Goal: Complete application form: Complete application form

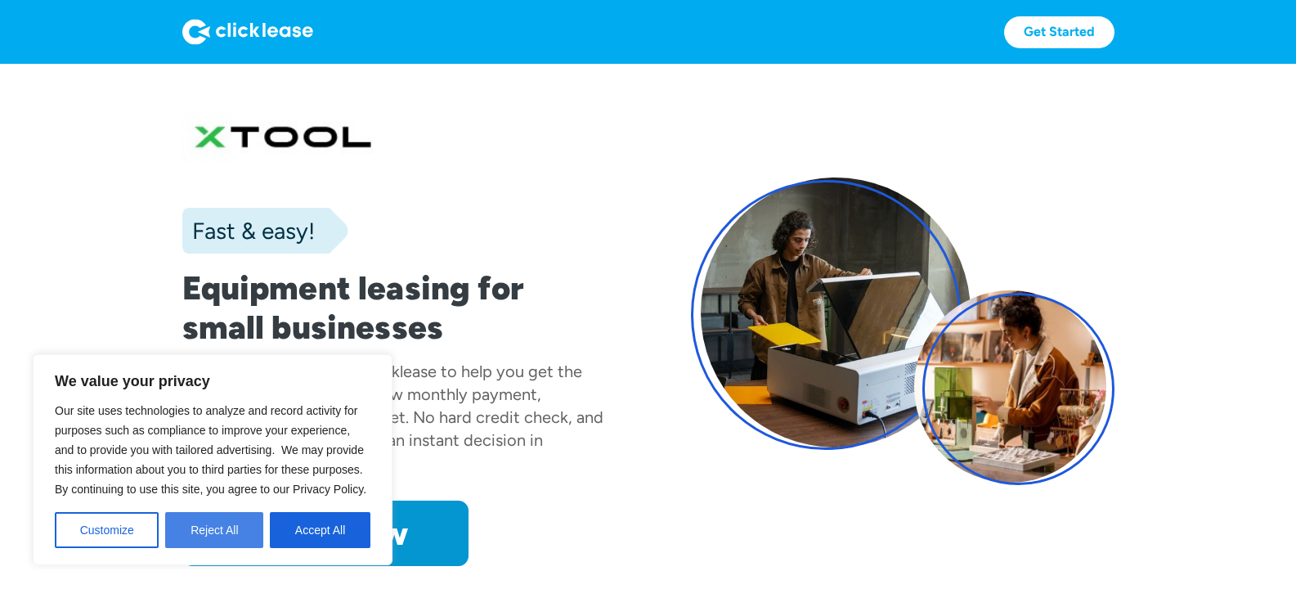
click at [247, 522] on button "Reject All" at bounding box center [214, 530] width 98 height 36
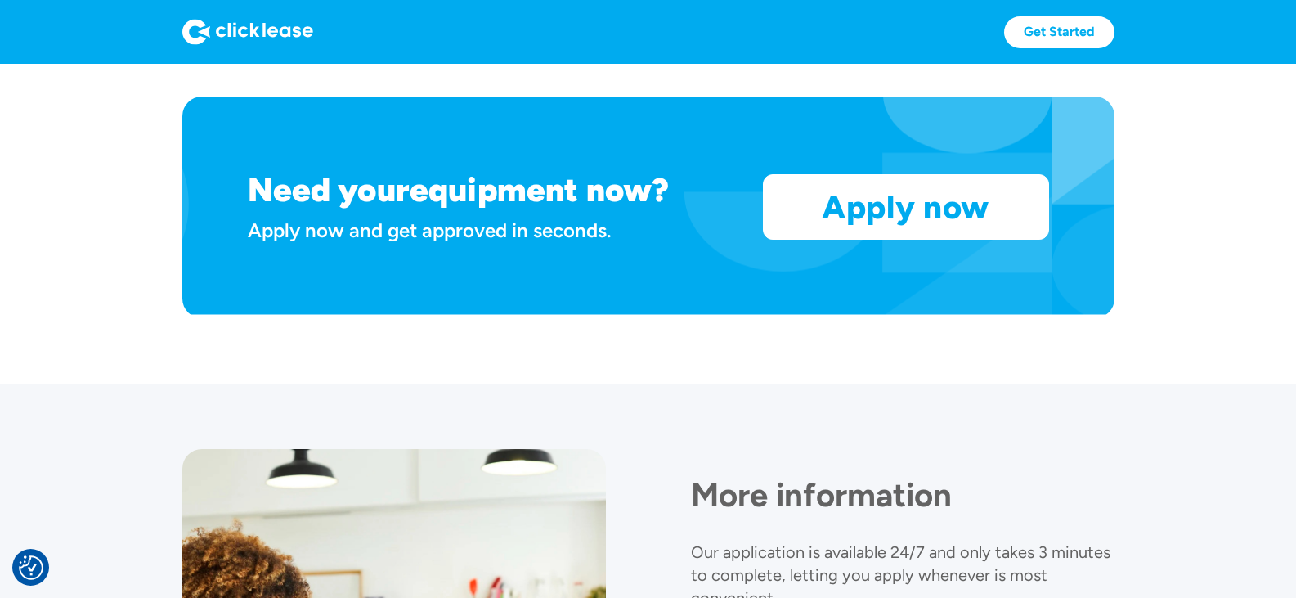
scroll to position [1356, 0]
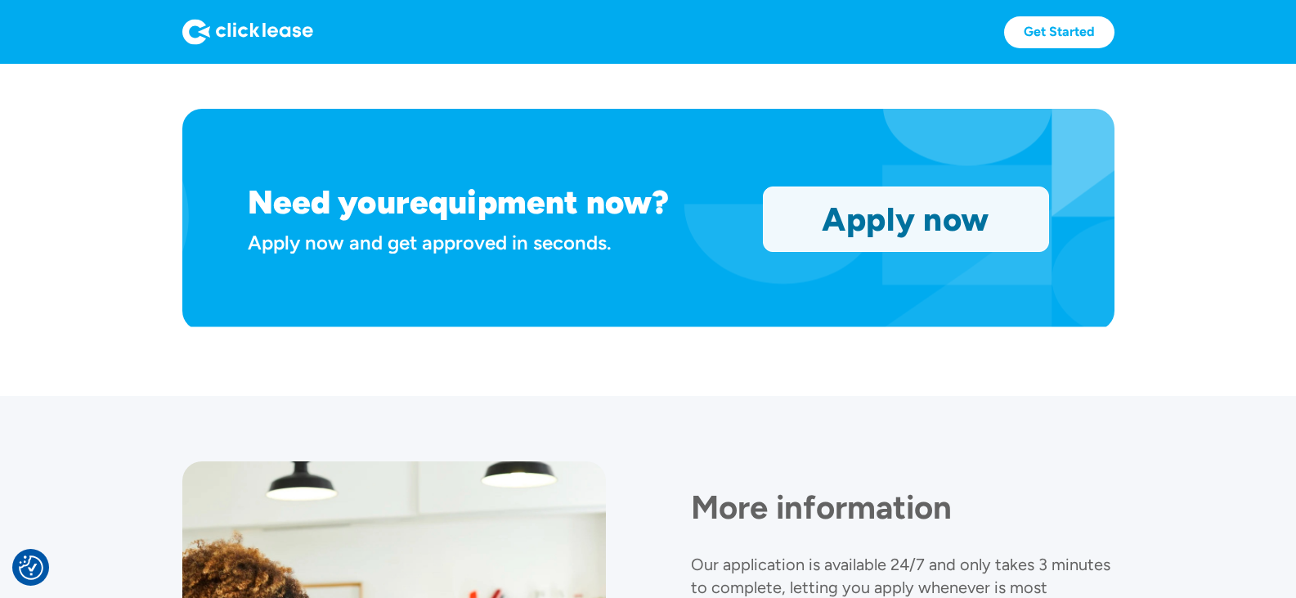
click at [1023, 202] on link "Apply now" at bounding box center [905, 219] width 284 height 64
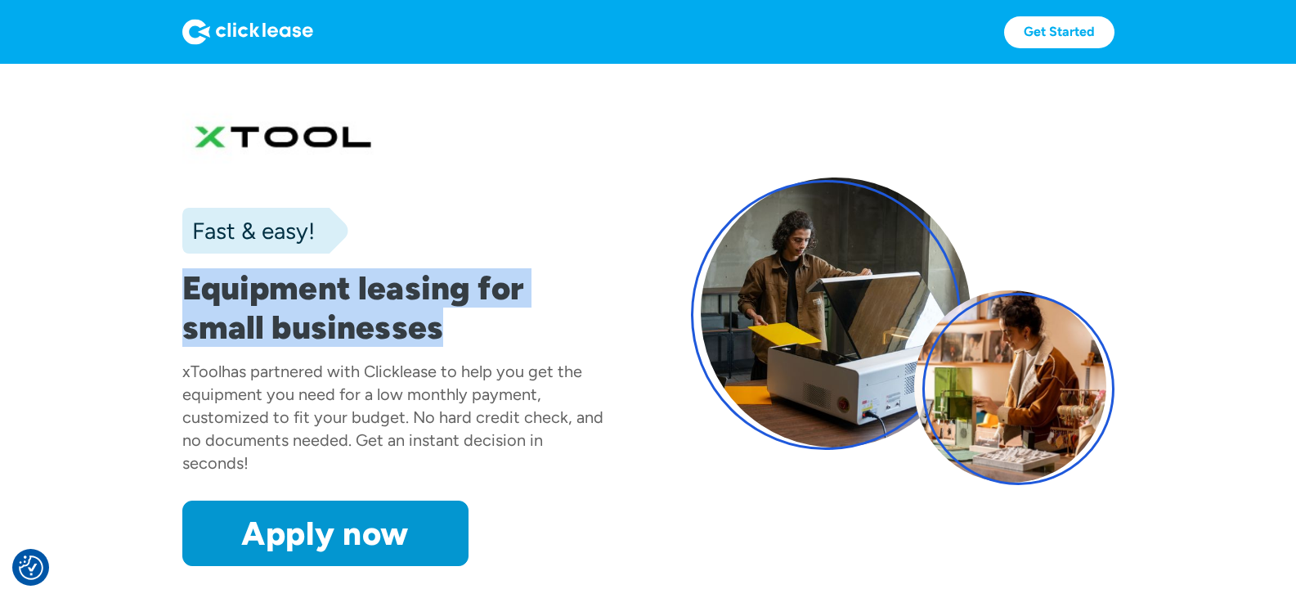
drag, startPoint x: 165, startPoint y: 275, endPoint x: 486, endPoint y: 323, distance: 324.8
click at [468, 343] on section "Fast & easy! Equipment leasing for small businesses xTool has partnered with Cl…" at bounding box center [648, 347] width 1296 height 567
